Goal: Information Seeking & Learning: Learn about a topic

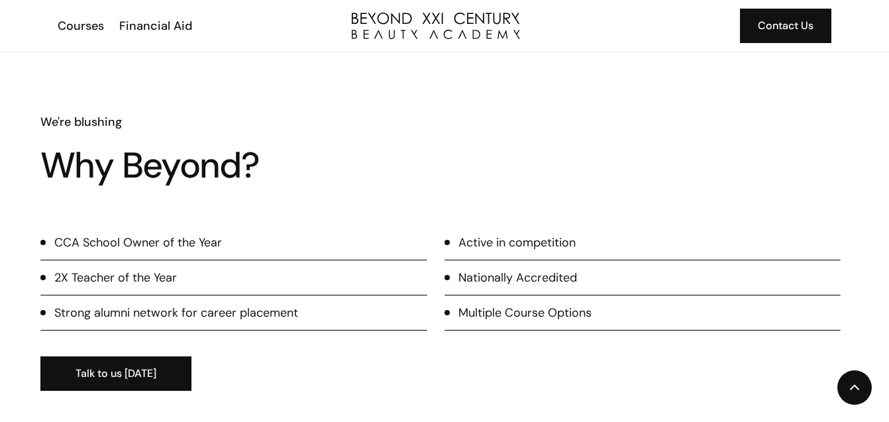
scroll to position [760, 0]
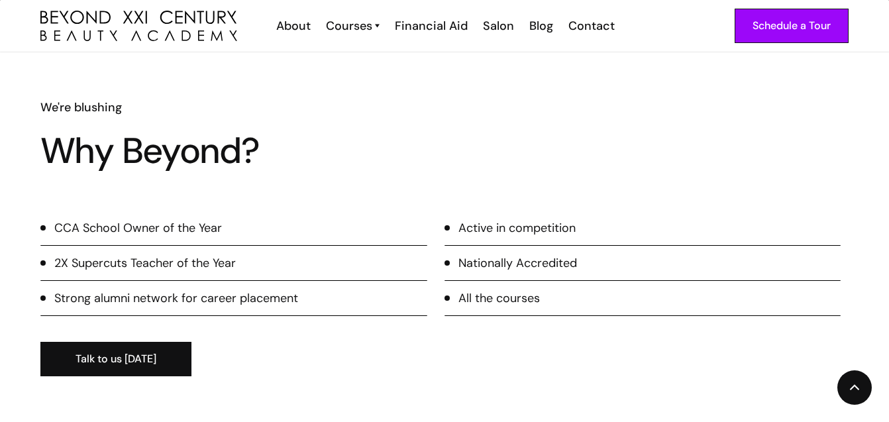
scroll to position [804, 0]
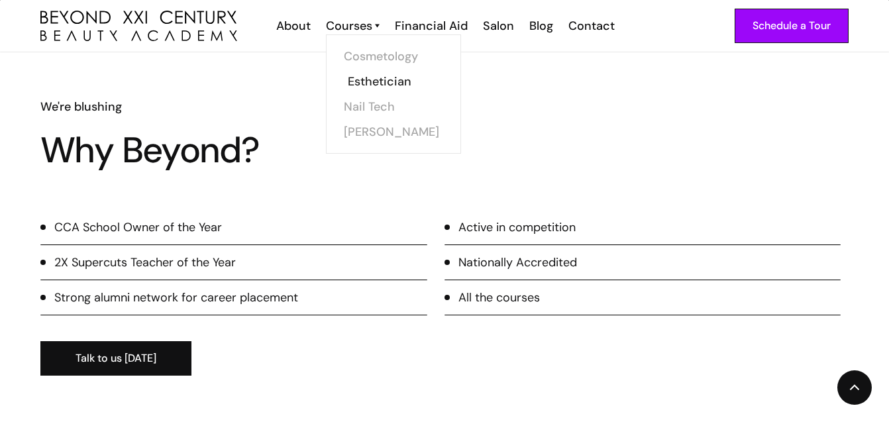
click at [363, 80] on link "Esthetician" at bounding box center [397, 81] width 99 height 25
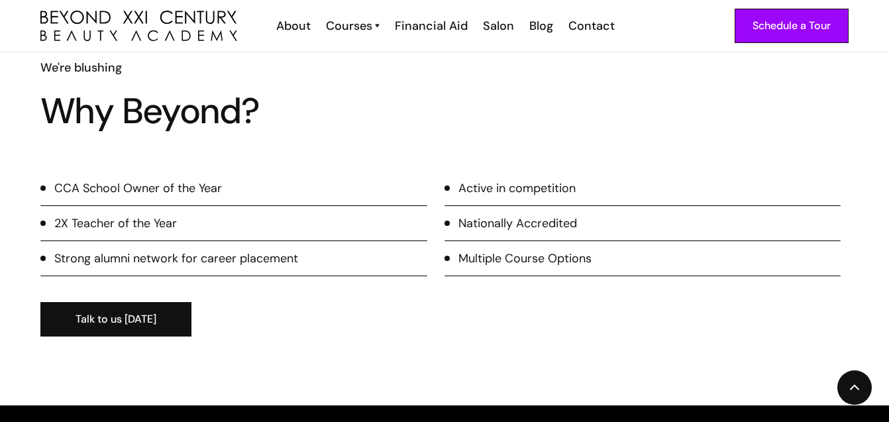
scroll to position [1242, 0]
